Goal: Transaction & Acquisition: Purchase product/service

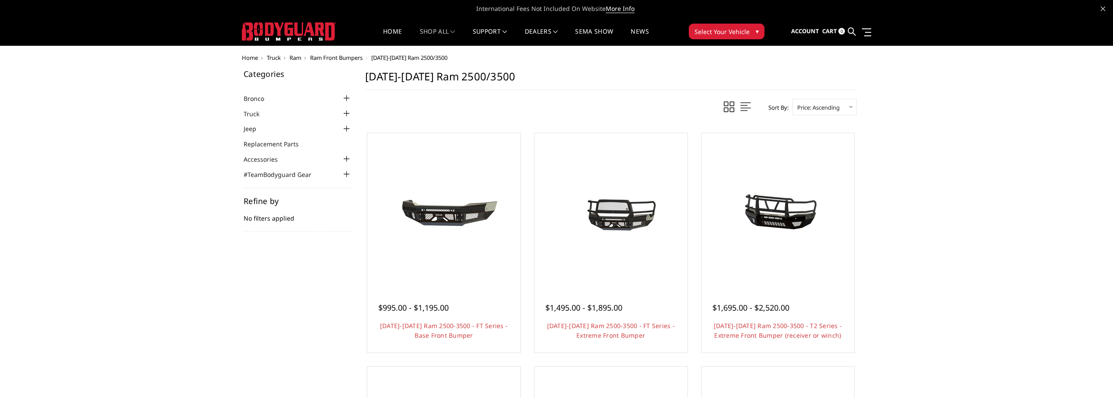
click at [342, 58] on span "Ram Front Bumpers" at bounding box center [336, 58] width 52 height 8
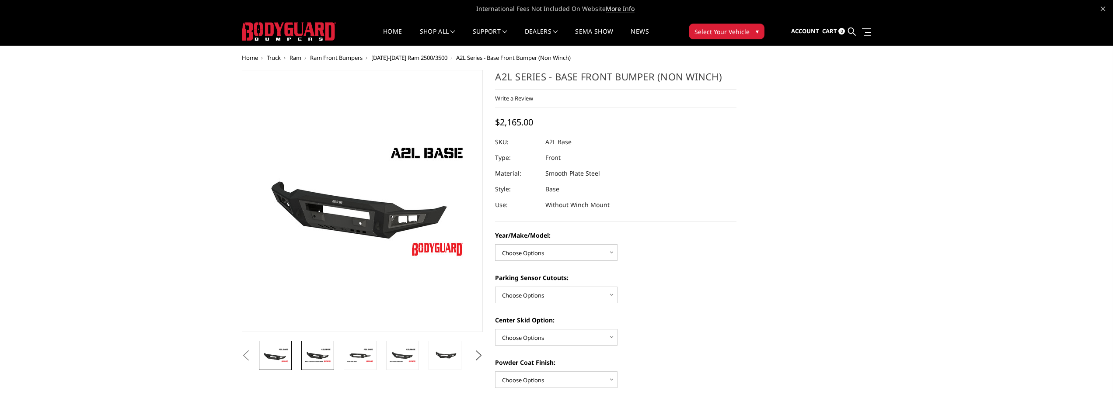
click at [311, 366] on link at bounding box center [317, 355] width 33 height 29
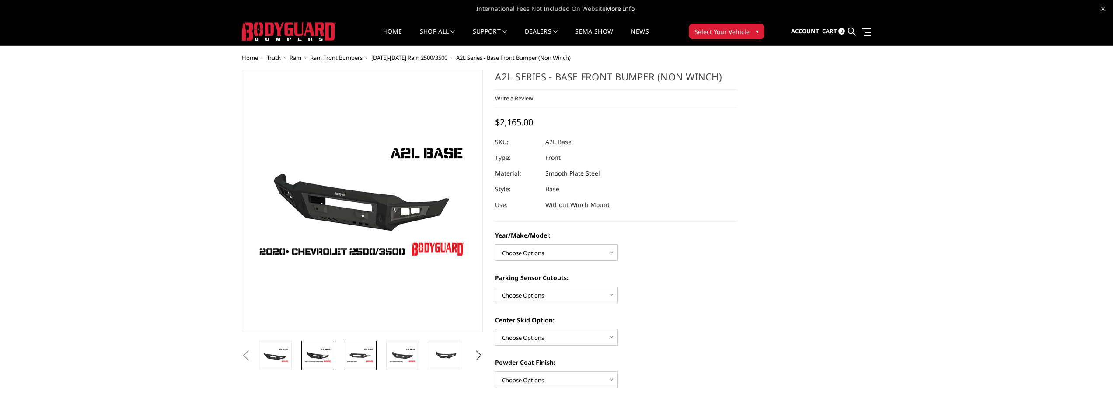
click at [349, 360] on img at bounding box center [360, 355] width 28 height 15
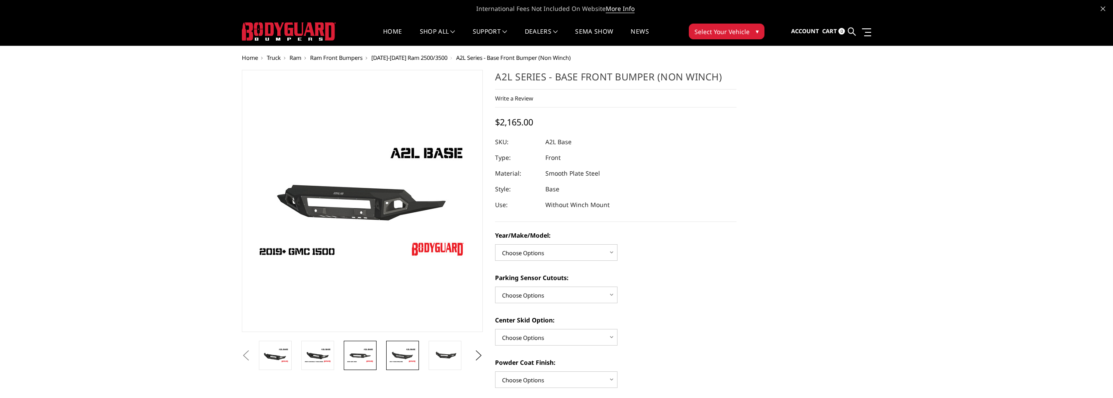
click at [396, 355] on img at bounding box center [403, 355] width 28 height 15
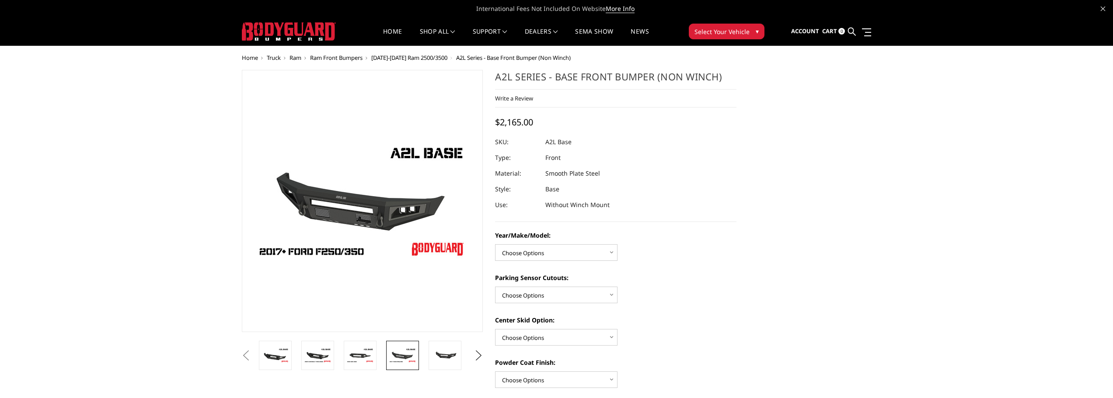
click at [253, 356] on button "Previous" at bounding box center [246, 355] width 13 height 13
click at [527, 245] on select "Choose Options Chevrolet 15-19 2500/3500 Chevrolet 19-21 1500 Chevrolet 15-20 C…" at bounding box center [556, 252] width 122 height 17
select select "4343"
click at [495, 244] on select "Choose Options Chevrolet 15-19 2500/3500 Chevrolet 19-21 1500 Chevrolet 15-20 C…" at bounding box center [556, 252] width 122 height 17
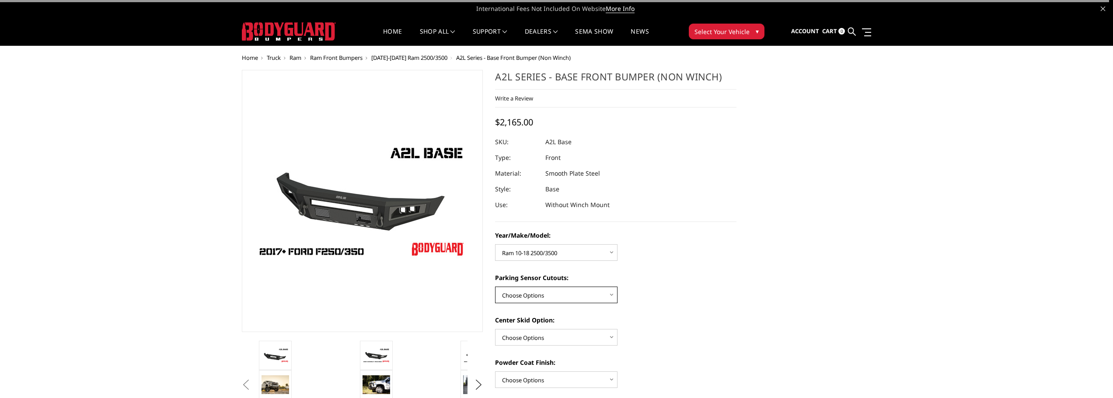
click at [611, 292] on select "Choose Options Yes - With Parking Sensor Cutouts No - Without Parking Sensor Cu…" at bounding box center [556, 295] width 122 height 17
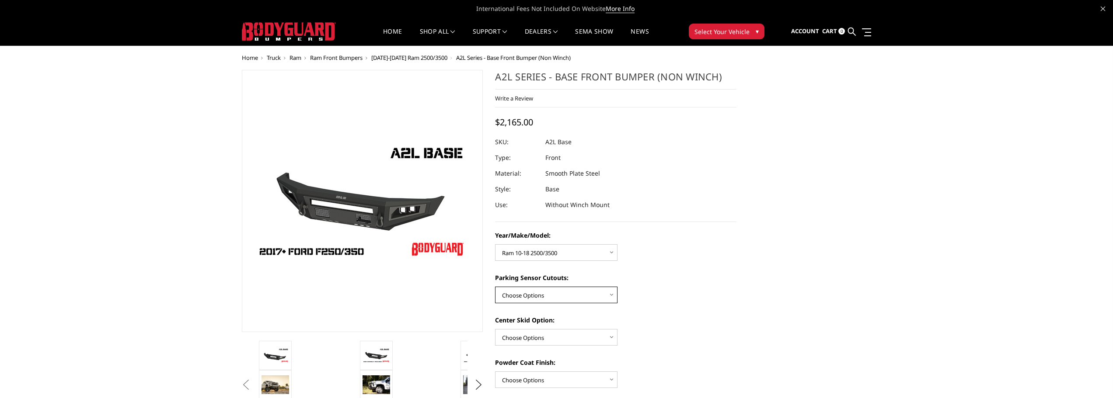
select select "4329"
click at [495, 287] on select "Choose Options Yes - With Parking Sensor Cutouts No - Without Parking Sensor Cu…" at bounding box center [556, 295] width 122 height 17
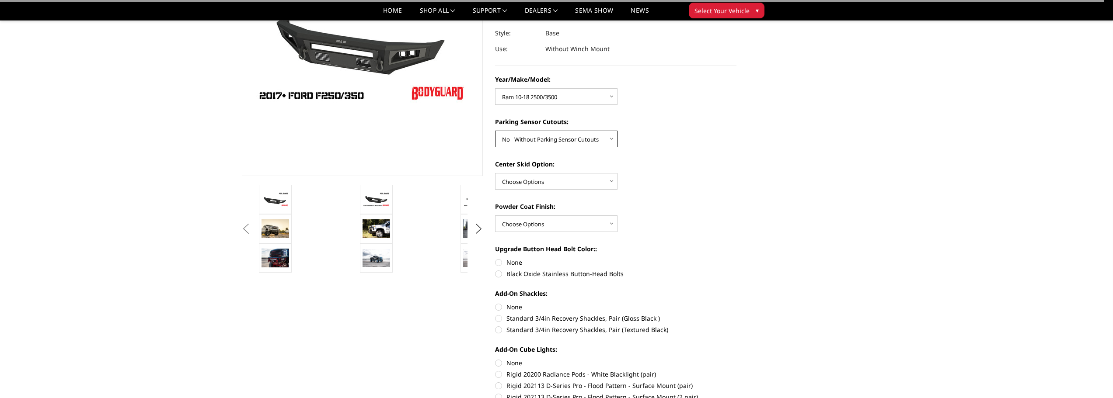
scroll to position [131, 0]
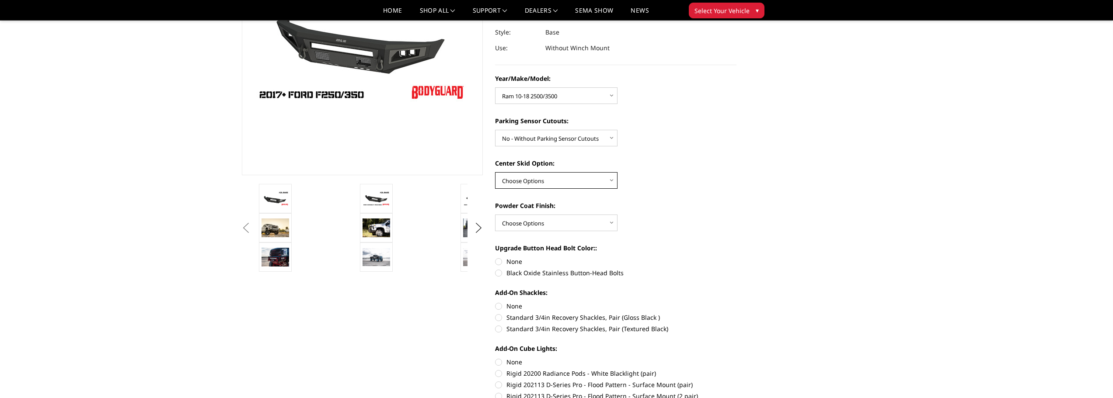
click at [594, 175] on select "Choose Options Single Light Bar Cutout" at bounding box center [556, 180] width 122 height 17
click at [495, 172] on select "Choose Options Single Light Bar Cutout" at bounding box center [556, 180] width 122 height 17
click at [591, 181] on select "Choose Options Single Light Bar Cutout" at bounding box center [556, 180] width 122 height 17
select select "4304"
click at [495, 172] on select "Choose Options Single Light Bar Cutout" at bounding box center [556, 180] width 122 height 17
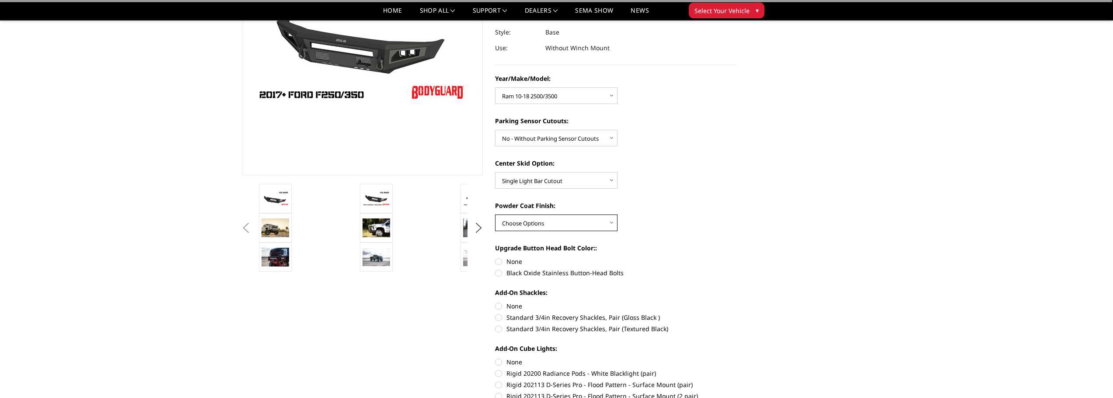
click at [582, 220] on select "Choose Options Bare metal (included) Texture Black Powder Coat" at bounding box center [556, 223] width 122 height 17
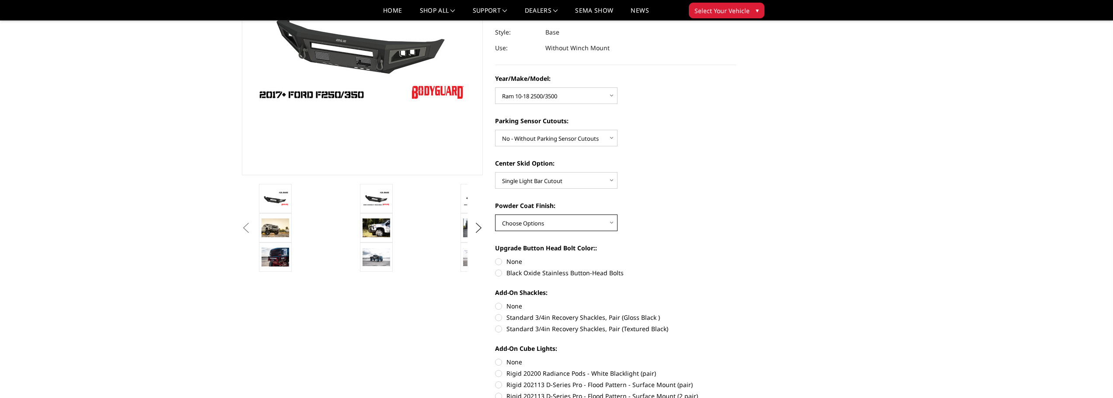
select select "4285"
click at [495, 215] on select "Choose Options Bare metal (included) Texture Black Powder Coat" at bounding box center [556, 223] width 122 height 17
click at [515, 273] on label "Black Oxide Stainless Button-Head Bolts" at bounding box center [615, 273] width 241 height 9
click at [737, 258] on input "Black Oxide Stainless Button-Head Bolts" at bounding box center [737, 257] width 0 height 0
radio input "true"
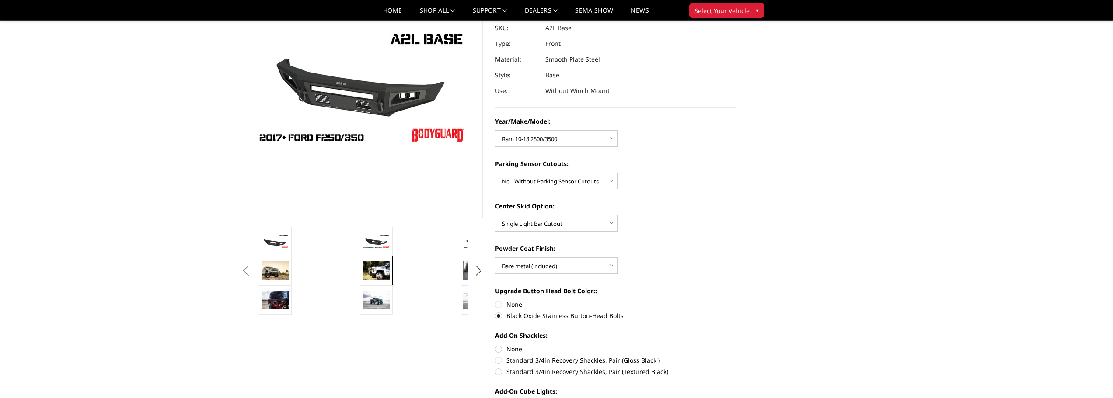
scroll to position [87, 0]
click at [379, 246] on img at bounding box center [377, 242] width 28 height 15
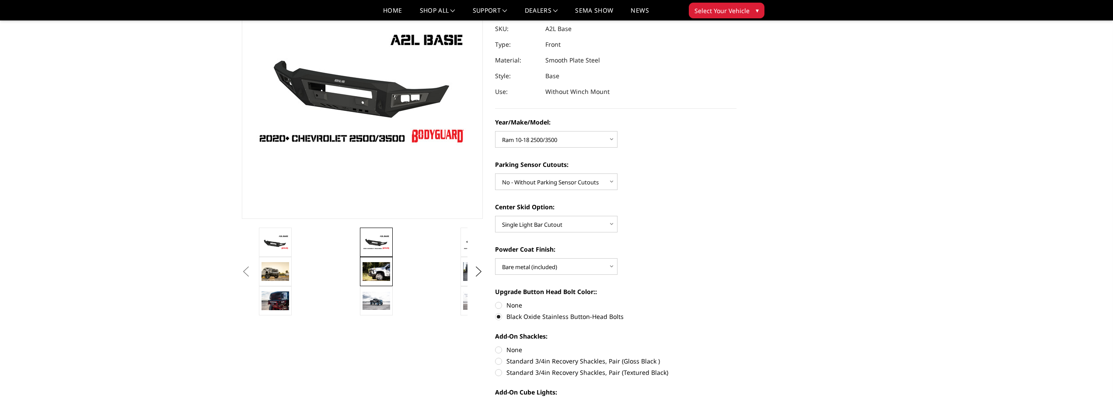
click at [373, 265] on img at bounding box center [377, 271] width 28 height 18
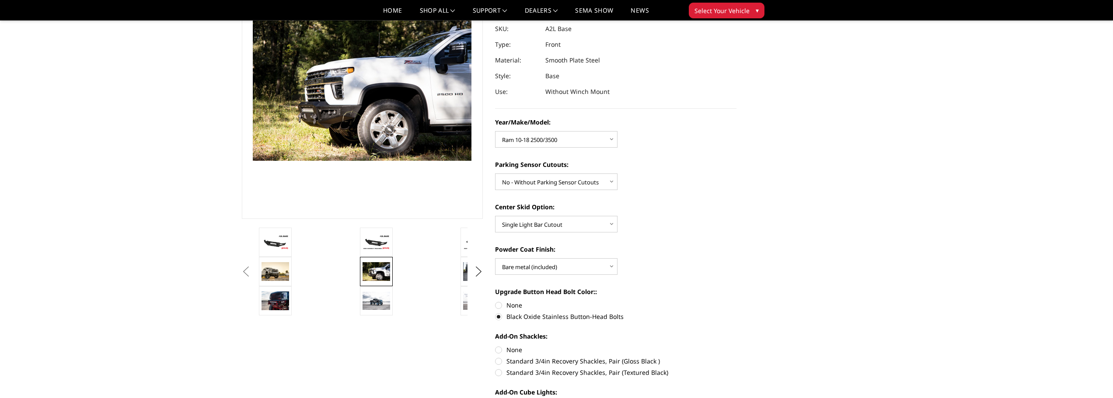
scroll to position [76, 0]
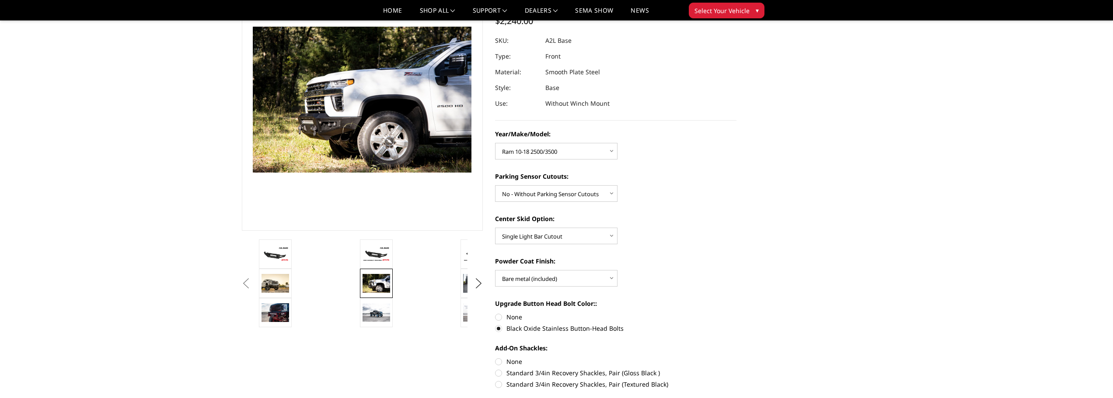
click at [371, 298] on link at bounding box center [376, 283] width 33 height 29
click at [370, 315] on img at bounding box center [377, 313] width 28 height 18
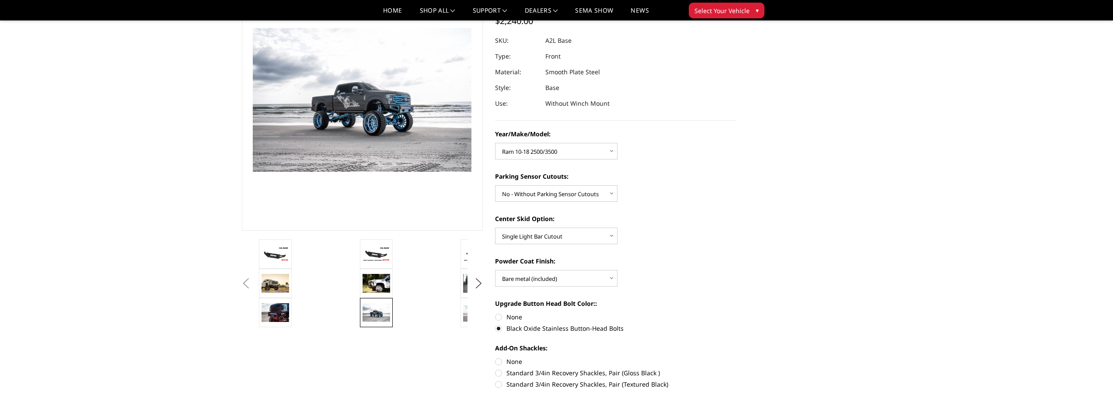
scroll to position [77, 0]
click at [293, 318] on li at bounding box center [307, 311] width 101 height 29
click at [283, 314] on img at bounding box center [276, 311] width 28 height 18
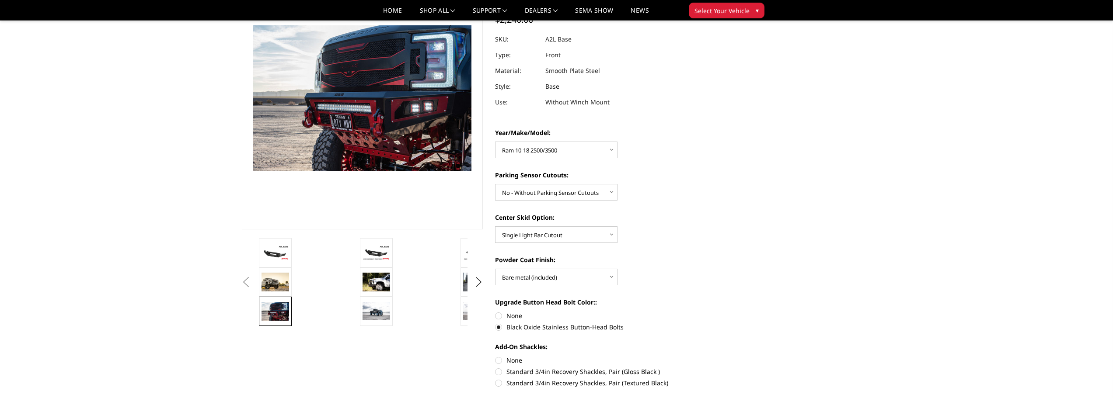
scroll to position [76, 0]
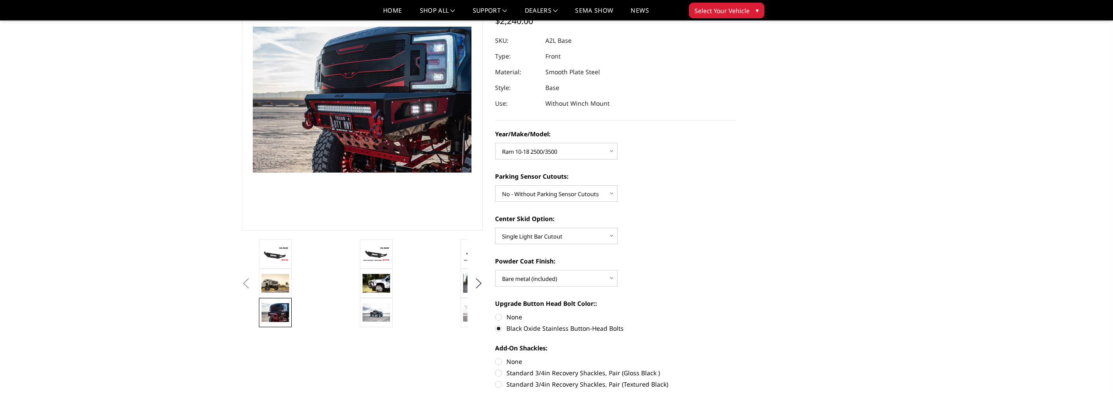
click at [253, 285] on button "Previous" at bounding box center [246, 283] width 13 height 13
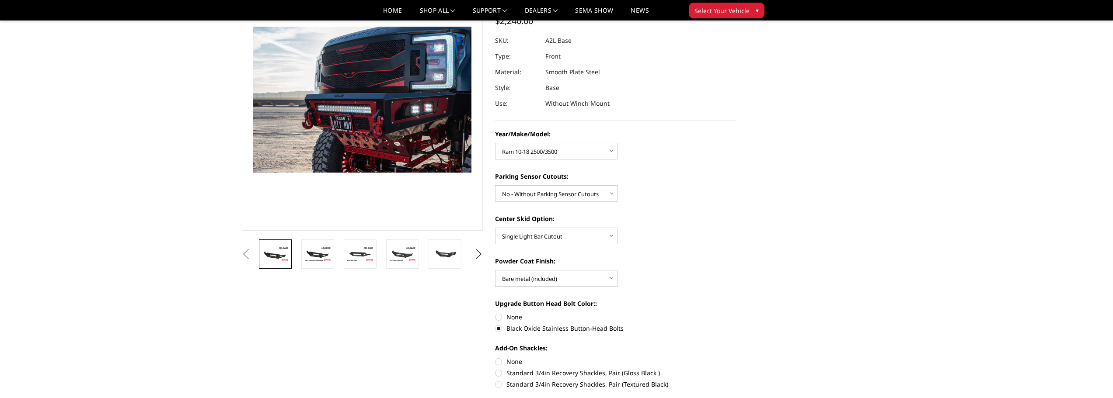
click at [269, 267] on link at bounding box center [275, 254] width 33 height 29
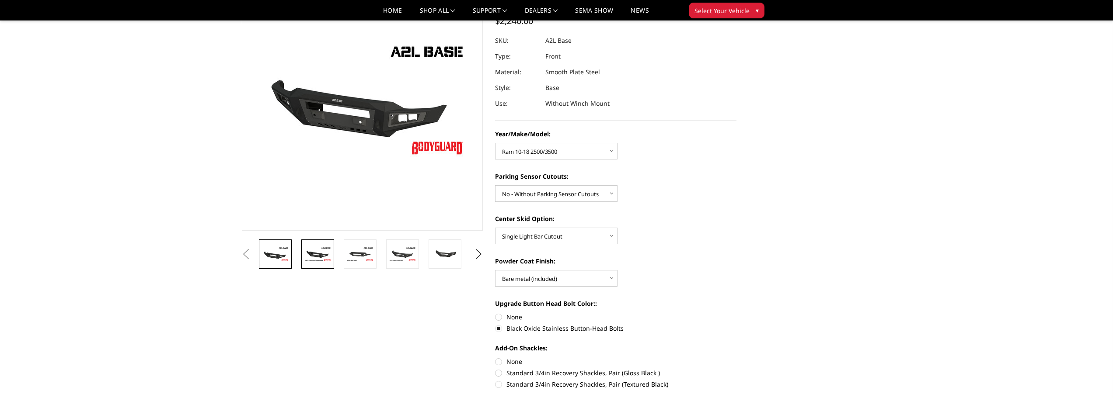
click at [324, 254] on img at bounding box center [318, 254] width 28 height 15
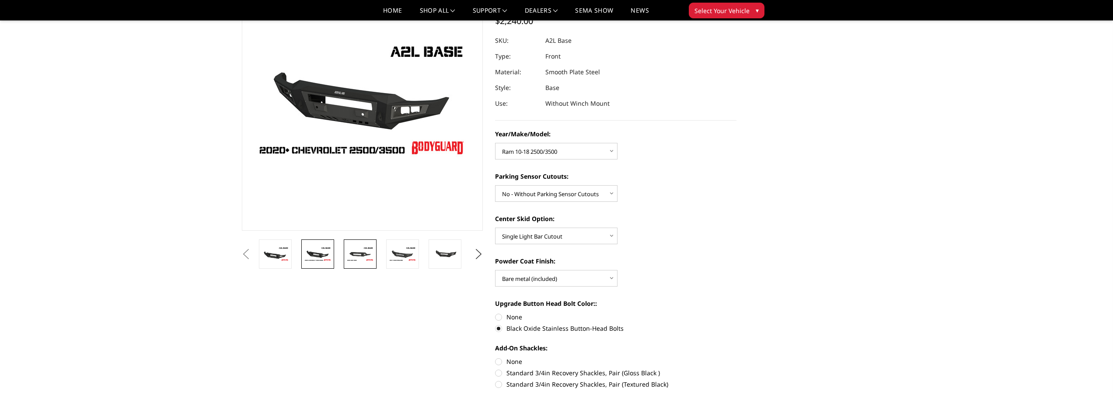
click at [351, 254] on img at bounding box center [360, 254] width 28 height 15
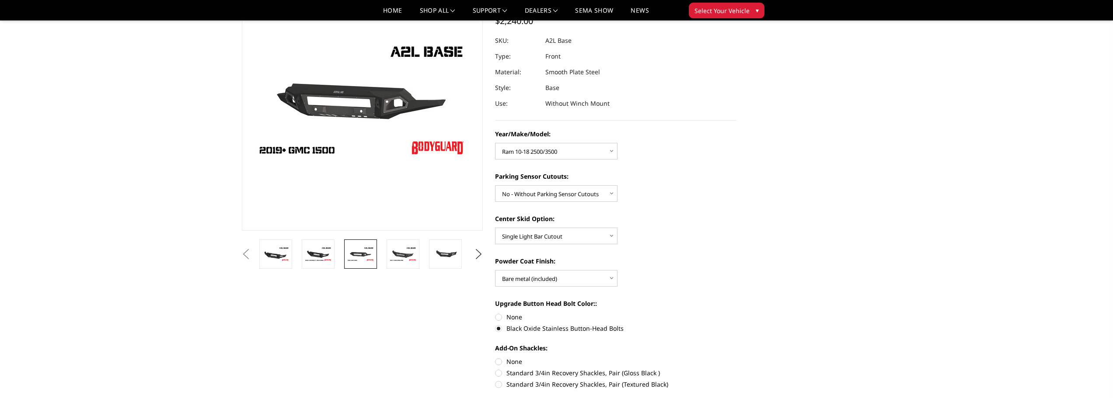
click at [384, 253] on li at bounding box center [363, 254] width 42 height 29
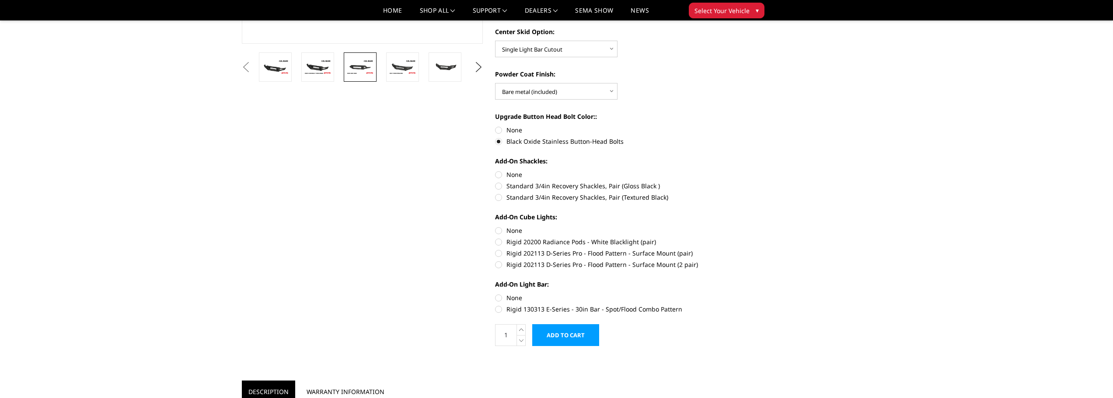
scroll to position [262, 0]
click at [498, 311] on label "Rigid 130313 E-Series - 30in Bar - Spot/Flood Combo Pattern" at bounding box center [615, 309] width 241 height 9
click at [737, 294] on input "Rigid 130313 E-Series - 30in Bar - Spot/Flood Combo Pattern" at bounding box center [737, 294] width 0 height 0
radio input "true"
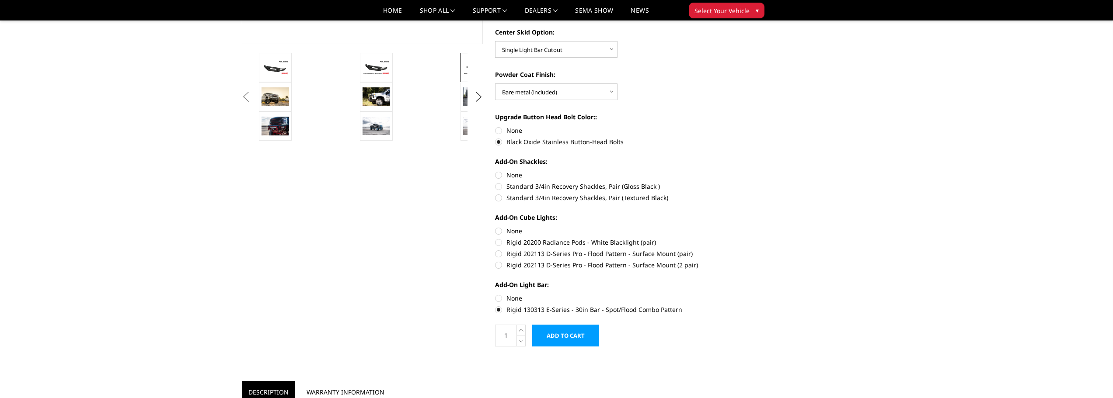
click at [497, 255] on label "Rigid 202113 D-Series Pro - Flood Pattern - Surface Mount (pair)" at bounding box center [615, 253] width 241 height 9
click at [737, 238] on input "Rigid 202113 D-Series Pro - Flood Pattern - Surface Mount (pair)" at bounding box center [737, 238] width 0 height 0
radio input "true"
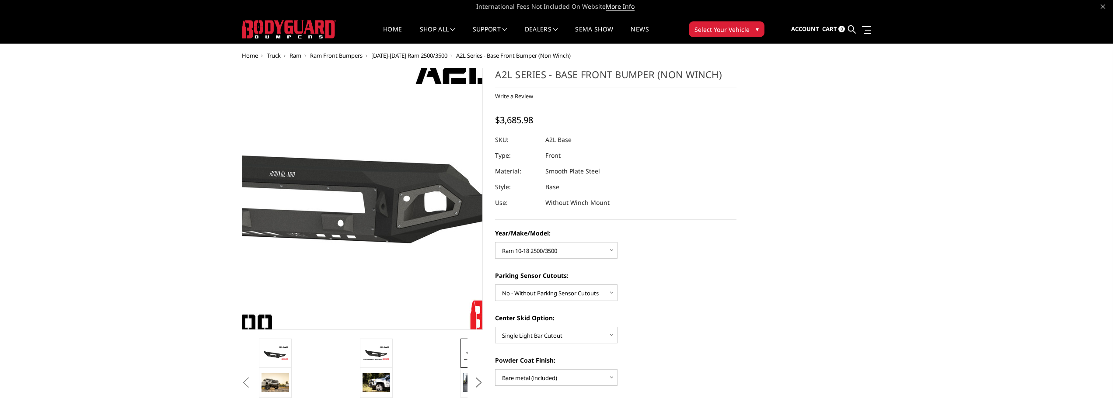
scroll to position [0, 0]
